Goal: Navigation & Orientation: Find specific page/section

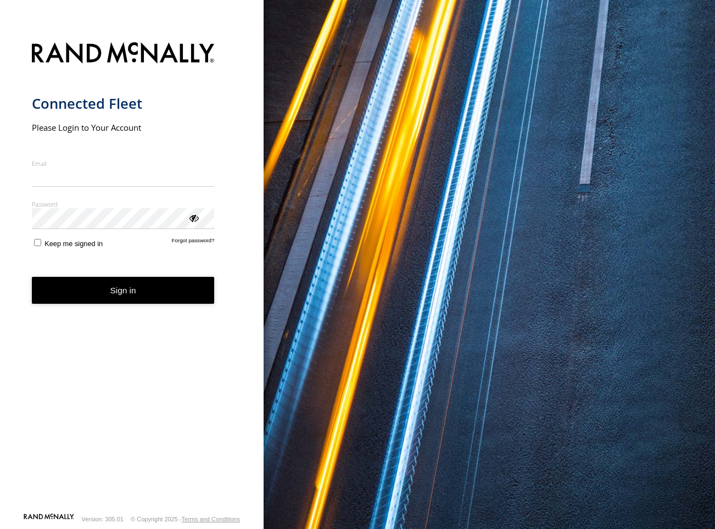
type input "**********"
click at [41, 255] on form "**********" at bounding box center [132, 274] width 200 height 477
click at [32, 245] on label "Keep me signed in" at bounding box center [67, 242] width 71 height 10
click at [86, 293] on button "Sign in" at bounding box center [123, 290] width 183 height 27
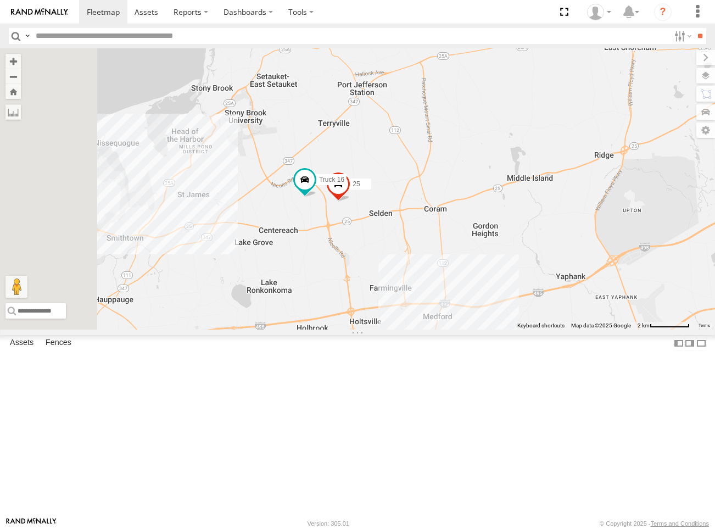
drag, startPoint x: 385, startPoint y: 320, endPoint x: 433, endPoint y: 328, distance: 48.4
click at [433, 328] on div "Truck 3 25 Truck 16" at bounding box center [357, 188] width 715 height 281
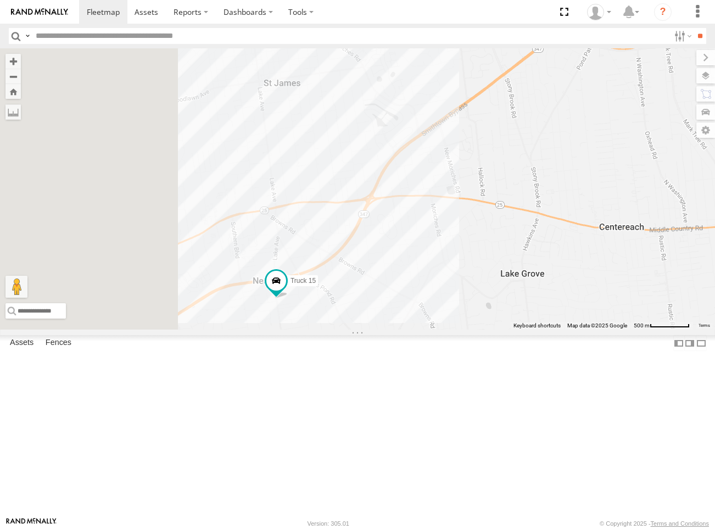
drag, startPoint x: 331, startPoint y: 328, endPoint x: 540, endPoint y: 299, distance: 210.7
click at [540, 299] on div "Truck 3 25 Truck 16 Truck 15" at bounding box center [357, 188] width 715 height 281
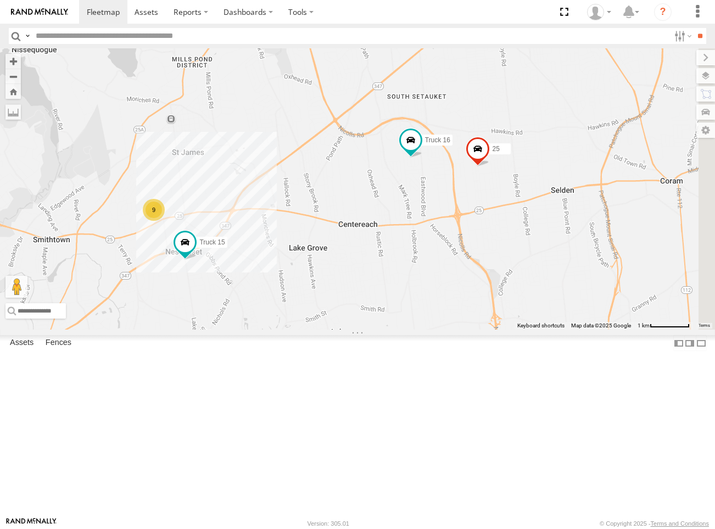
drag, startPoint x: 547, startPoint y: 300, endPoint x: 417, endPoint y: 309, distance: 129.9
click at [417, 309] on div "Truck 3 25 Truck 16 Truck 15 9" at bounding box center [357, 188] width 715 height 281
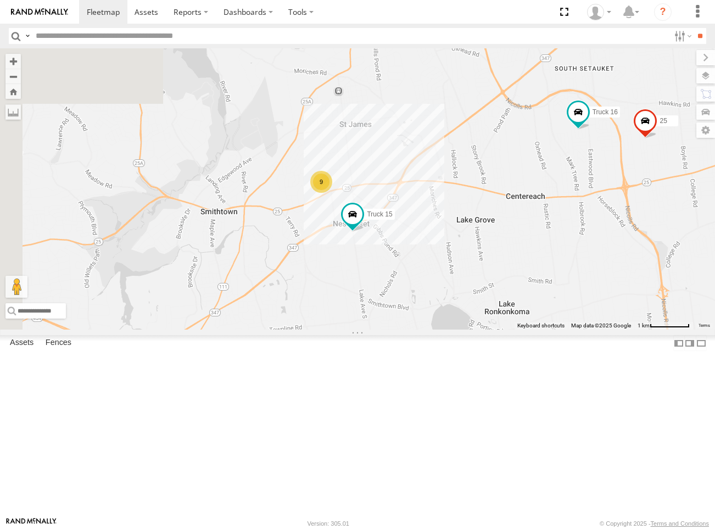
drag, startPoint x: 483, startPoint y: 300, endPoint x: 656, endPoint y: 272, distance: 175.2
click at [656, 272] on div "Truck 3 25 Truck 16 Truck 15 9" at bounding box center [357, 188] width 715 height 281
